Goal: Information Seeking & Learning: Learn about a topic

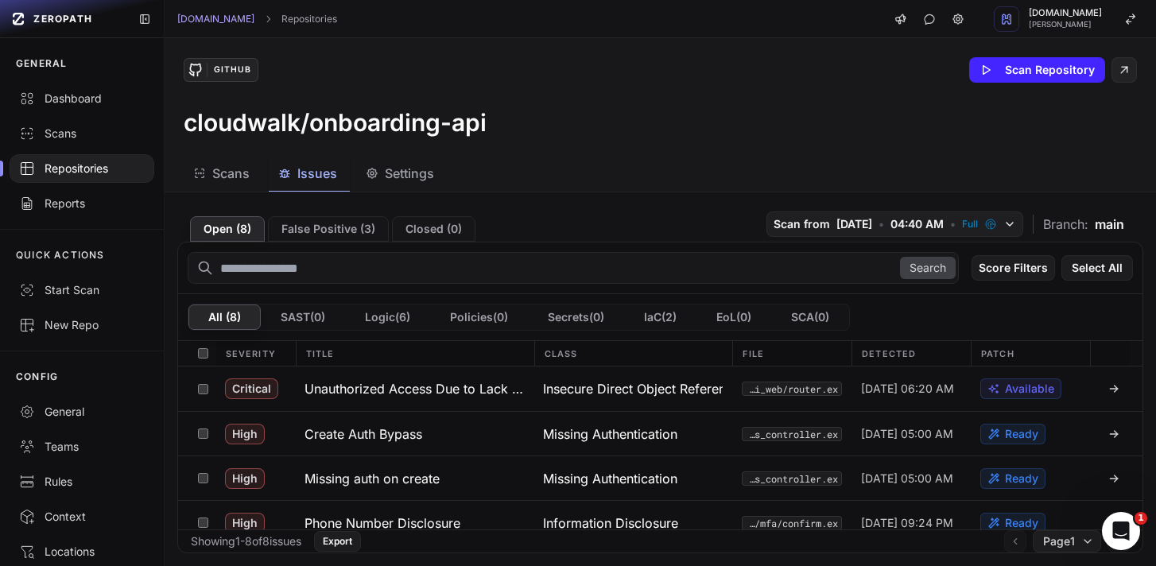
click at [95, 173] on div "Repositories" at bounding box center [82, 169] width 126 height 16
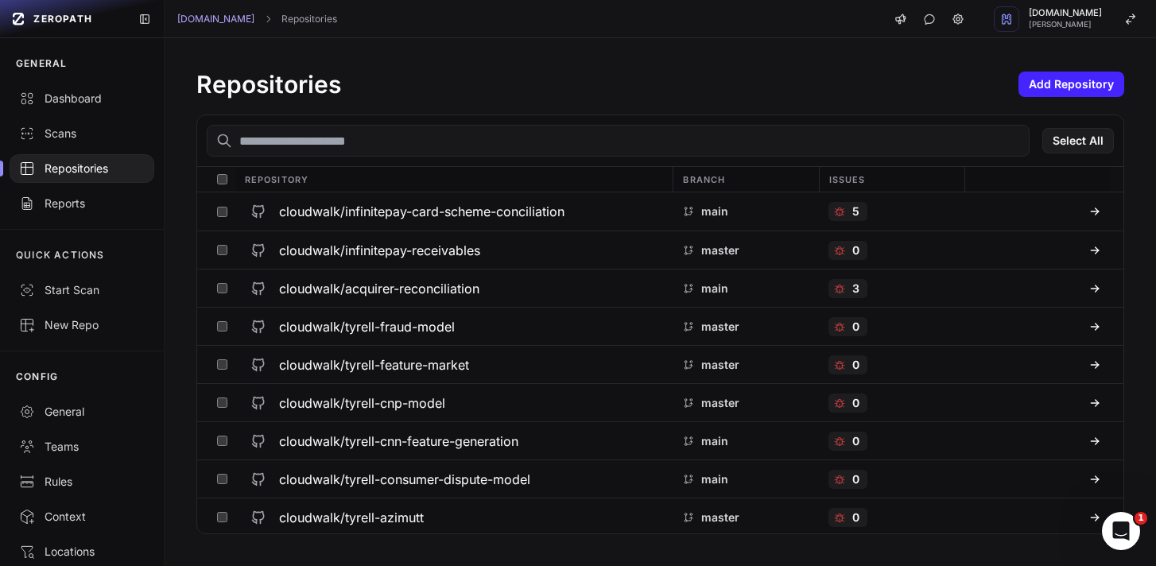
click at [320, 143] on input "text" at bounding box center [618, 141] width 823 height 32
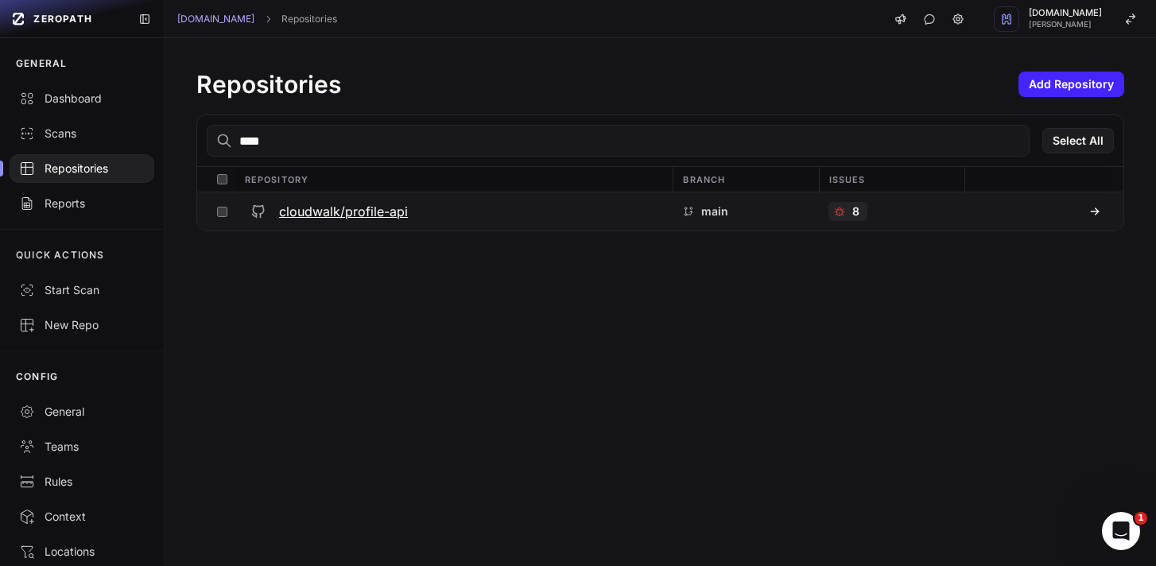
type input "****"
click at [361, 204] on h3 "cloudwalk/profile-api" at bounding box center [343, 211] width 129 height 19
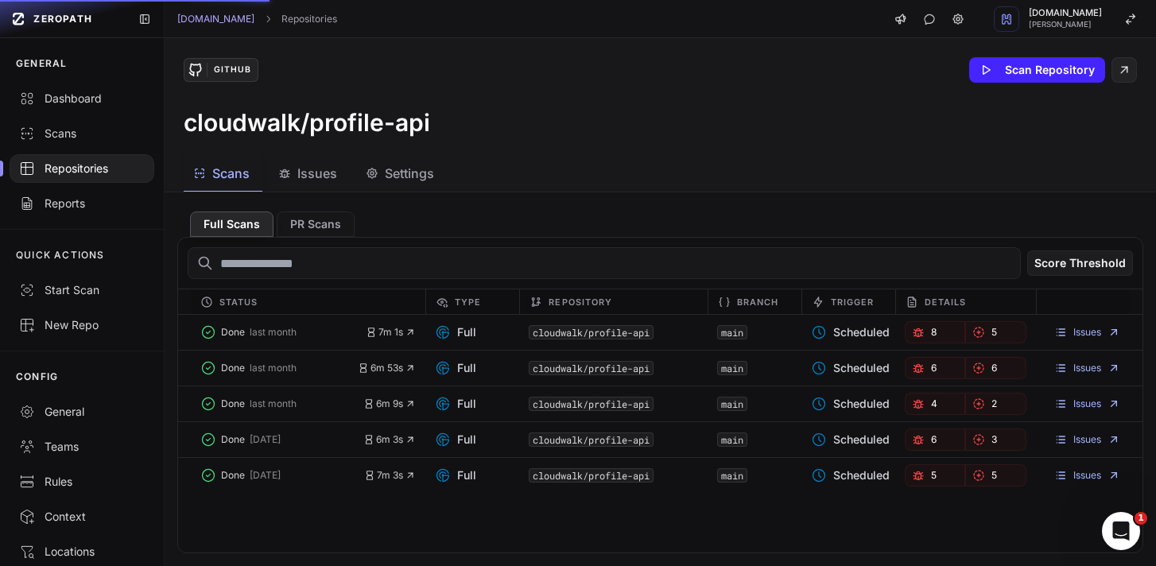
click at [326, 177] on span "Issues" at bounding box center [317, 173] width 40 height 19
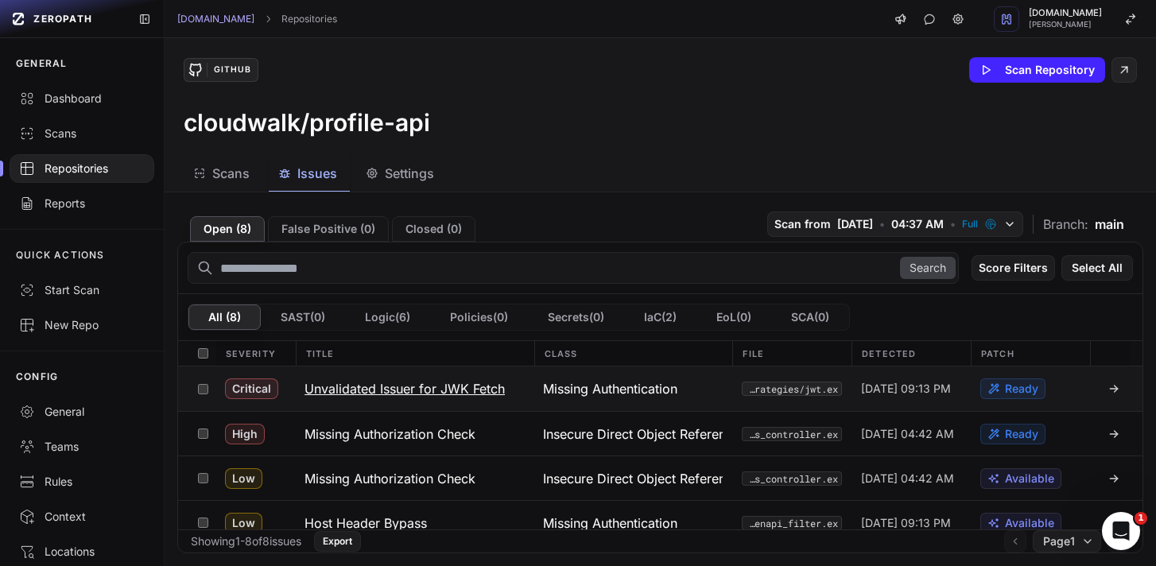
click at [402, 389] on h3 "Unvalidated Issuer for JWK Fetch" at bounding box center [405, 388] width 200 height 19
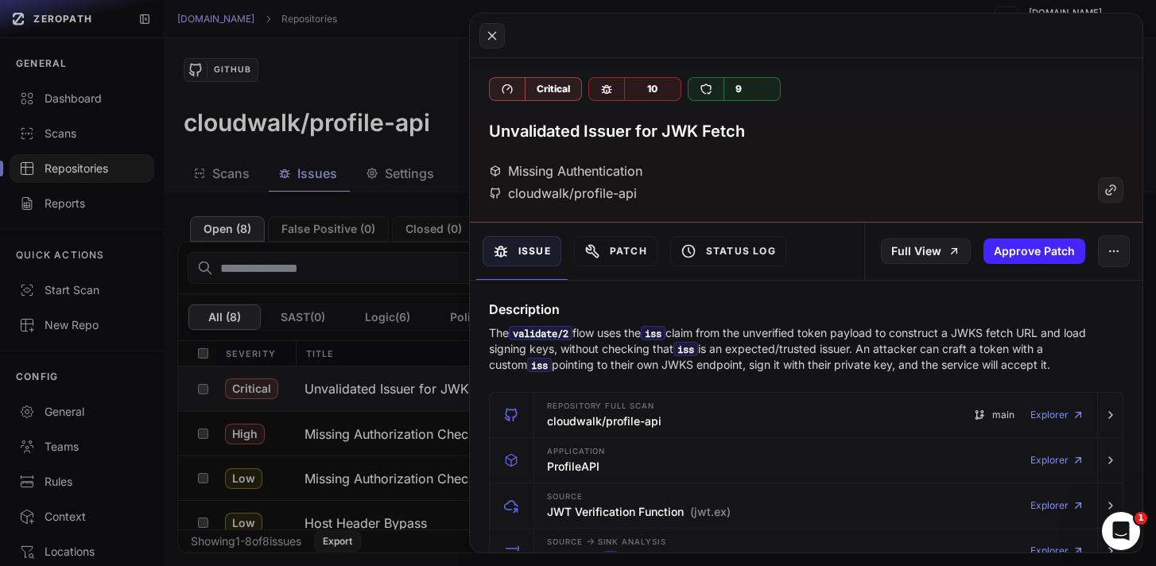
drag, startPoint x: 1023, startPoint y: 366, endPoint x: 492, endPoint y: 334, distance: 532.2
click at [492, 334] on p "The validate/2 flow uses the iss claim from the unverified token payload to con…" at bounding box center [806, 349] width 635 height 48
copy p "The validate/2 flow uses the iss claim from the unverified token payload to con…"
click at [967, 161] on div "Missing Authentication cloudwalk/profile-api" at bounding box center [806, 181] width 635 height 41
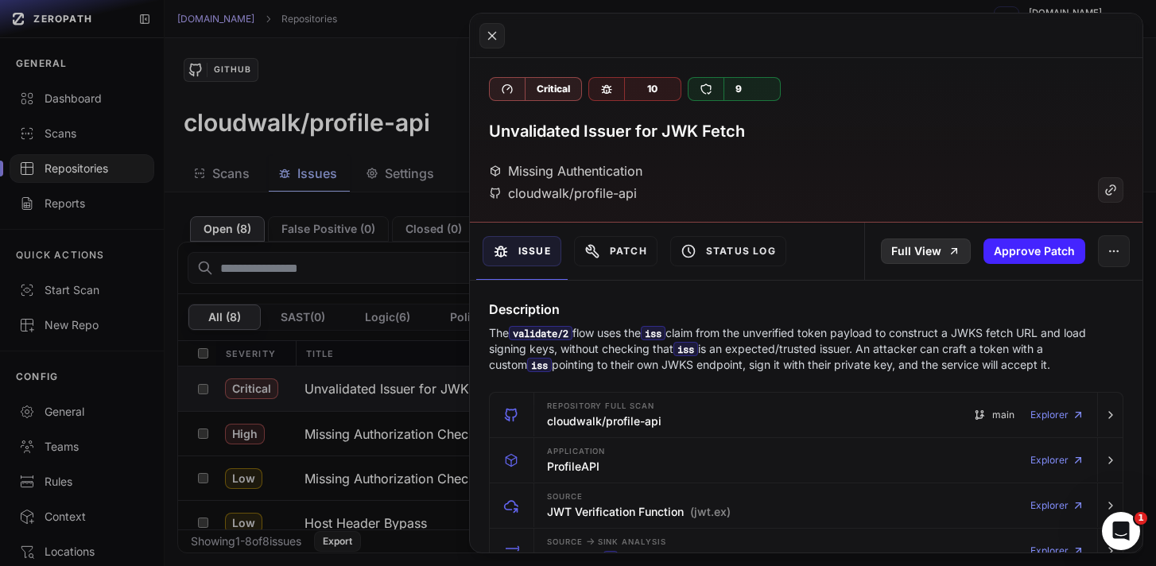
click at [919, 251] on link "Full View" at bounding box center [926, 251] width 90 height 25
